Goal: Navigation & Orientation: Find specific page/section

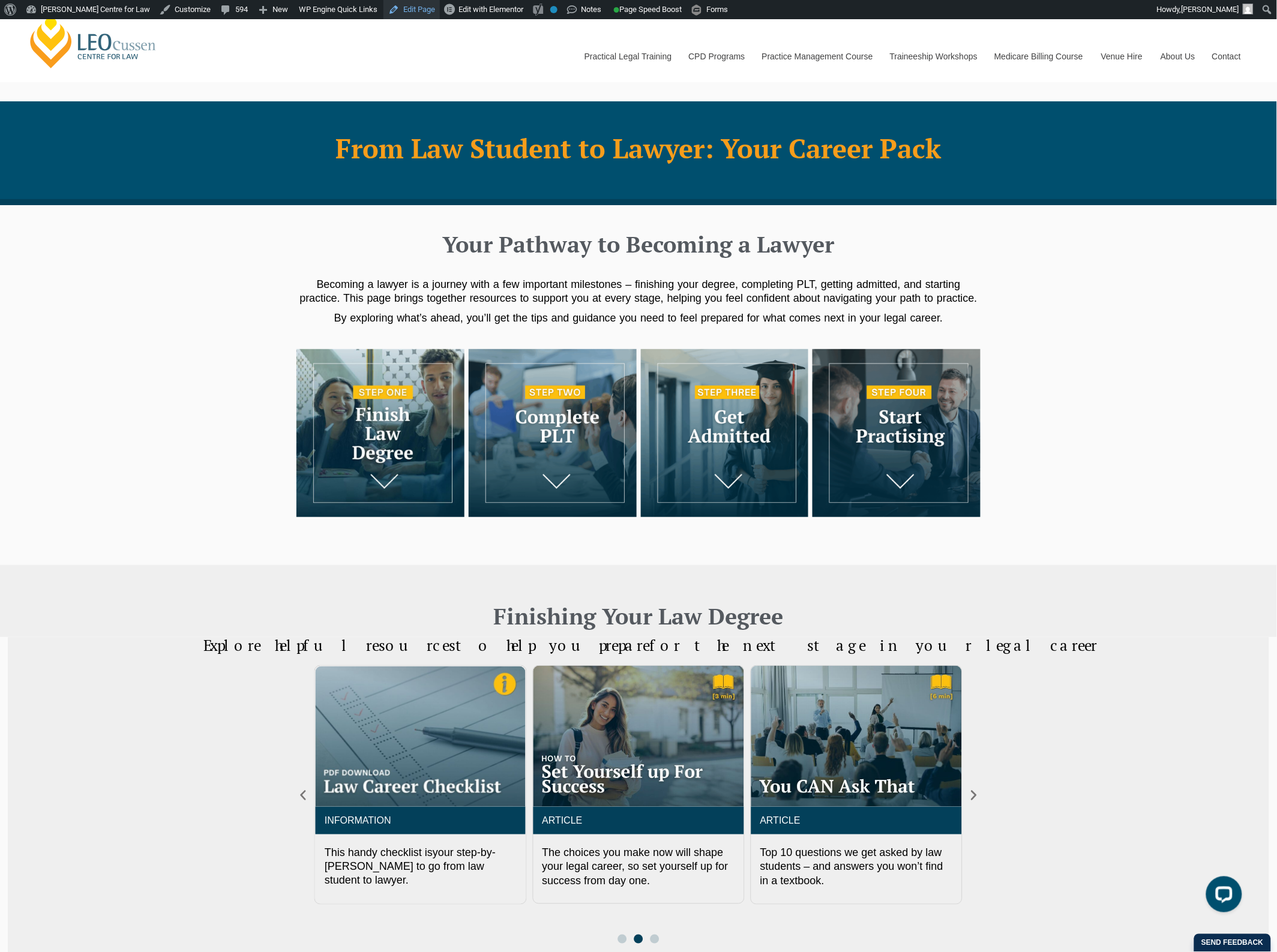
click at [397, 13] on link "Edit Page" at bounding box center [411, 10] width 56 height 19
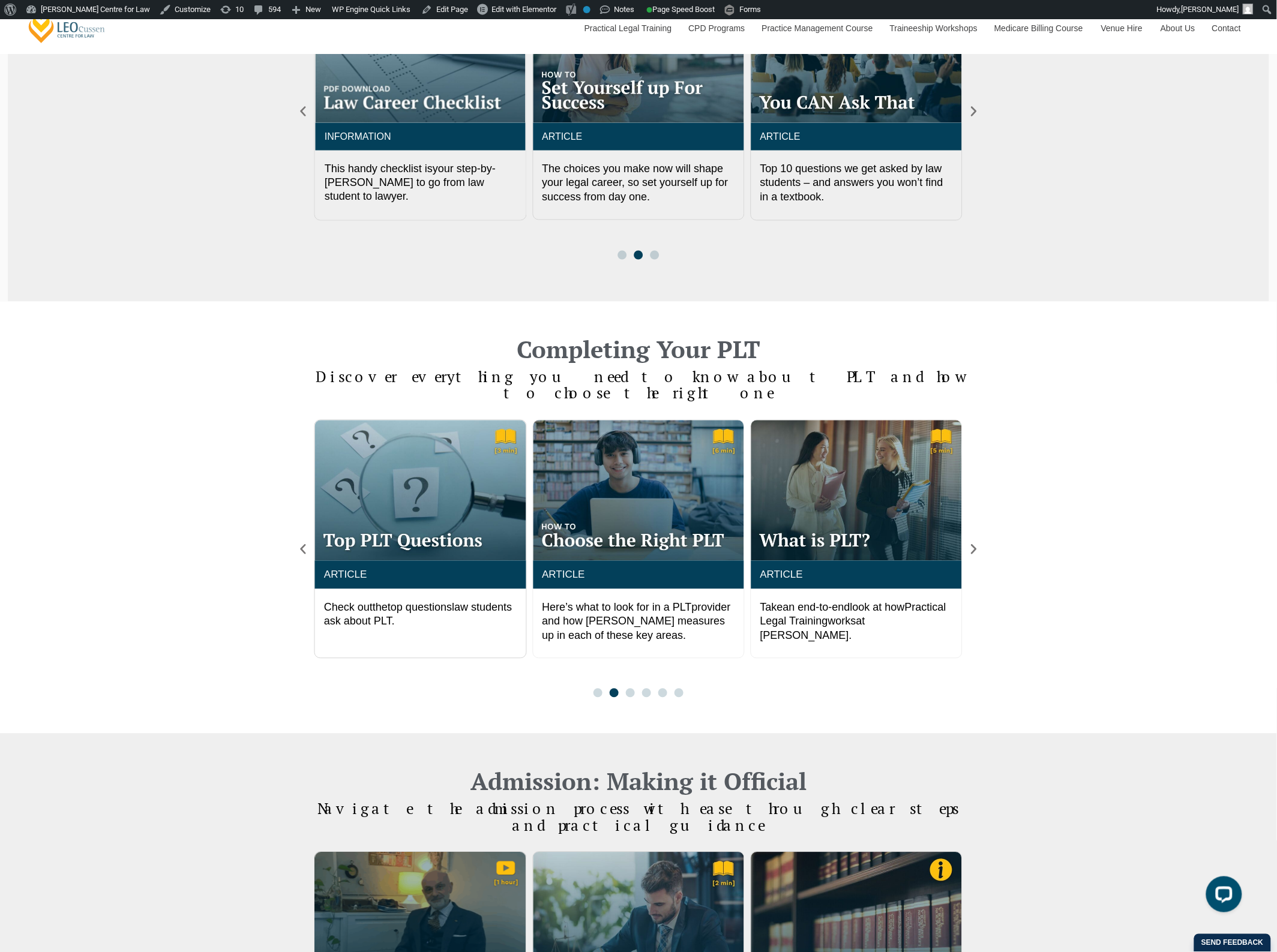
scroll to position [682, 0]
